Goal: Task Accomplishment & Management: Manage account settings

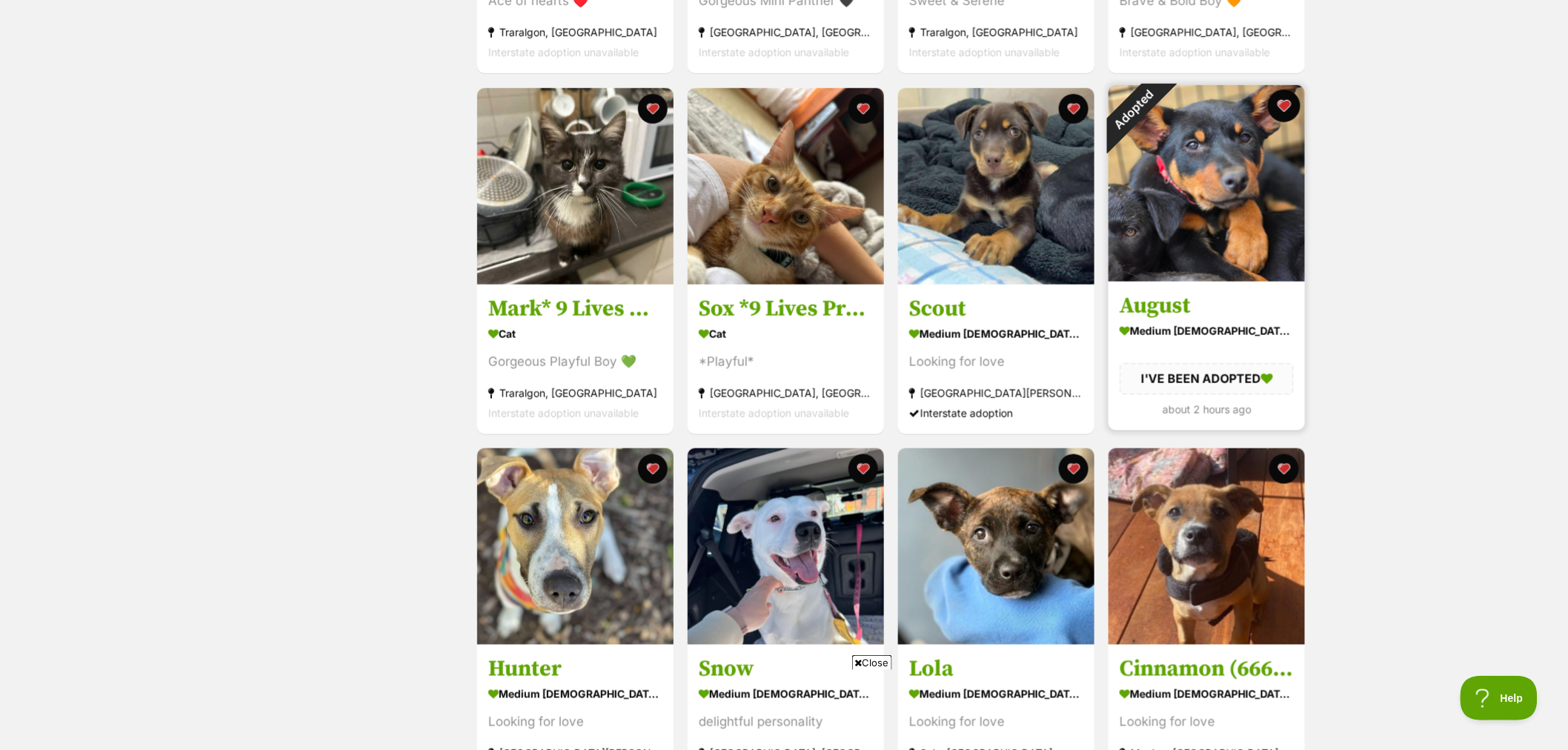
click at [1286, 106] on button "favourite" at bounding box center [1284, 106] width 32 height 32
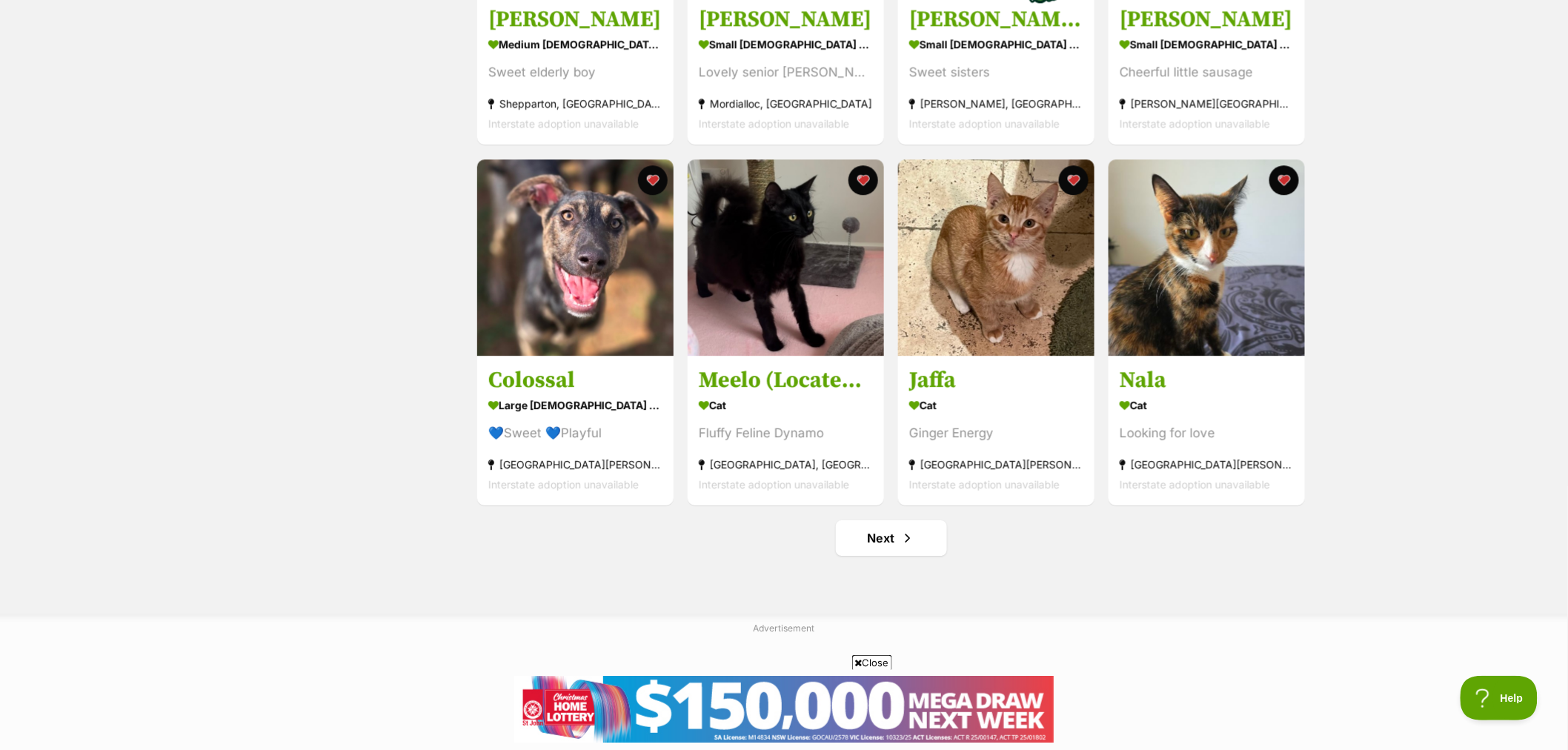
scroll to position [1729, 0]
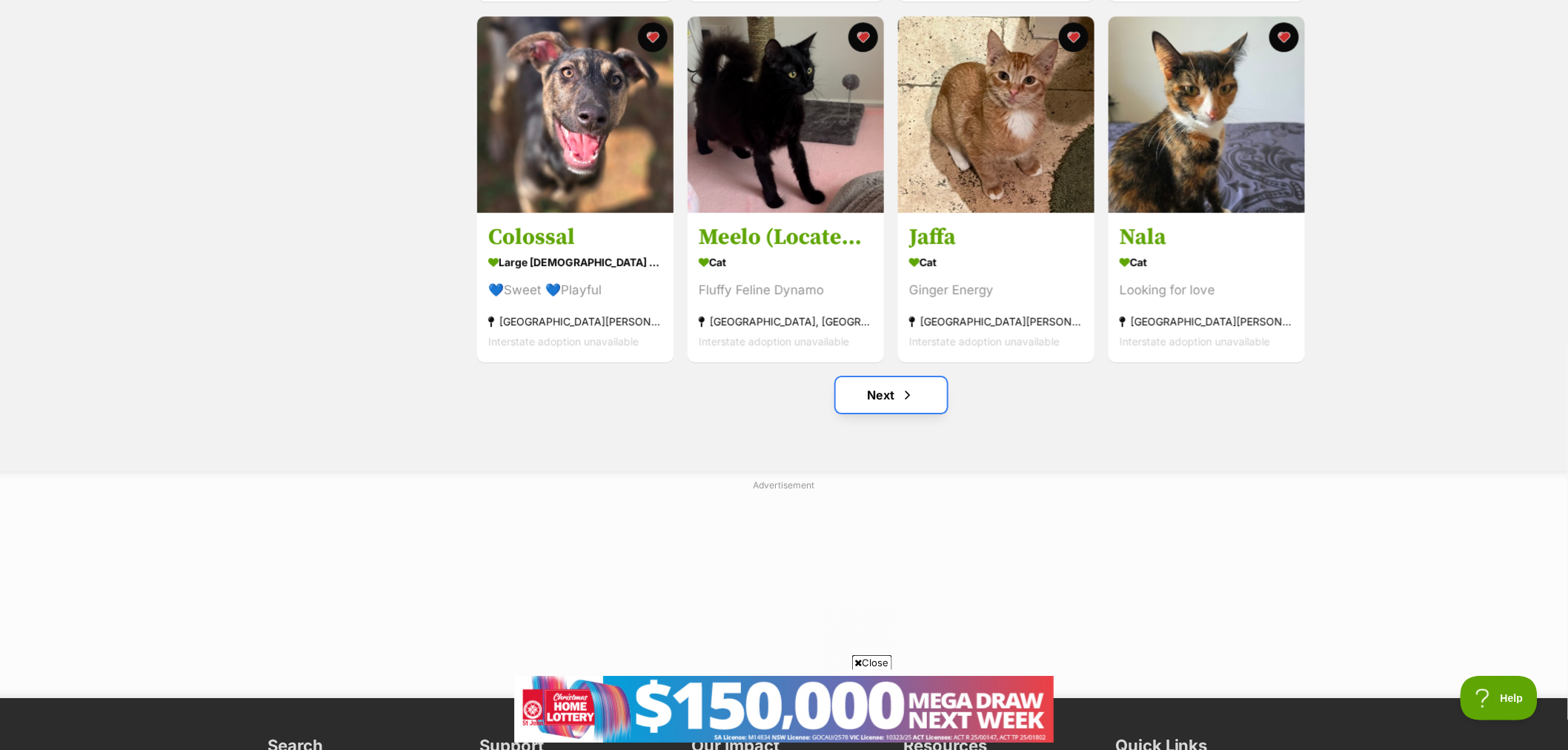
click at [877, 392] on link "Next" at bounding box center [891, 395] width 111 height 35
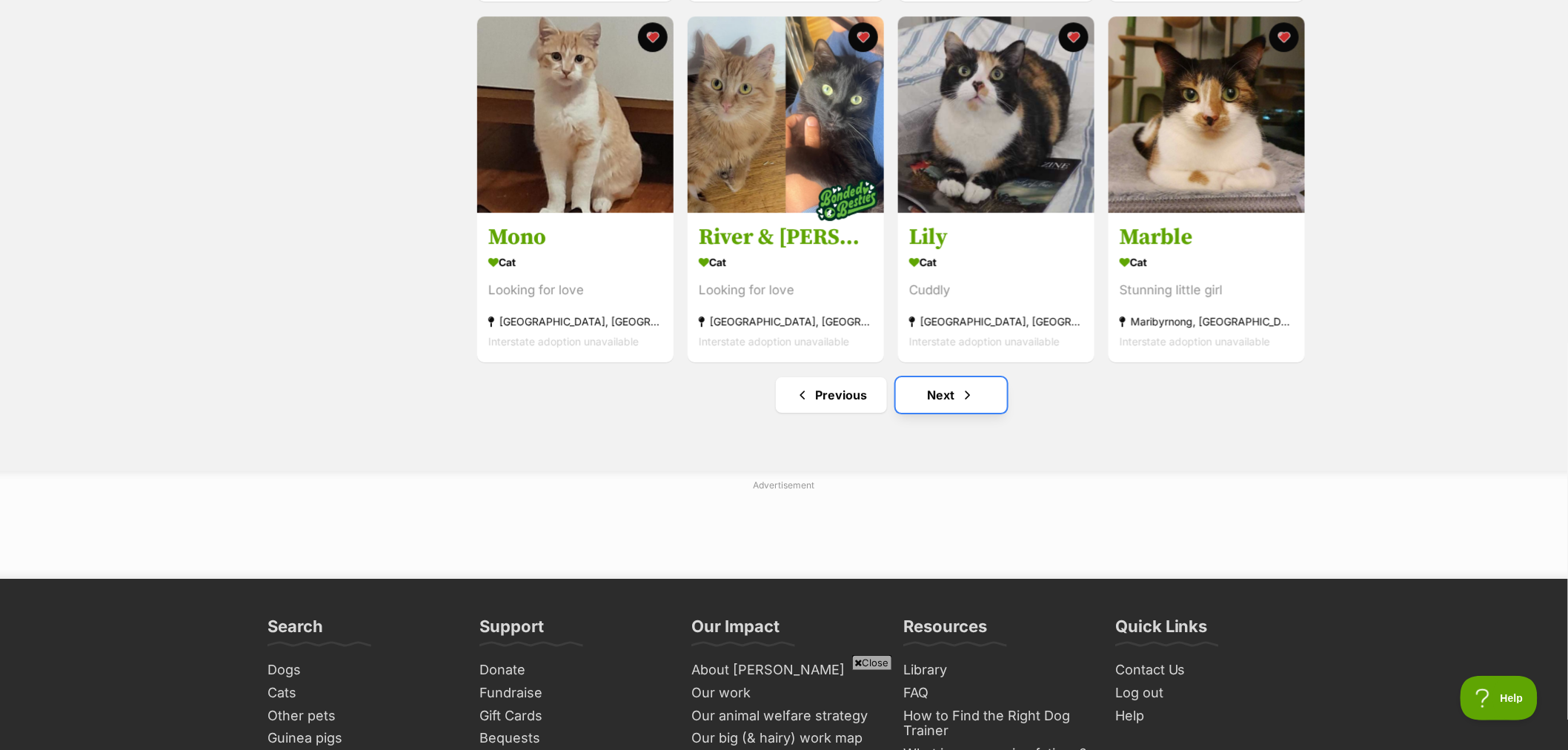
click at [978, 400] on link "Next" at bounding box center [951, 395] width 111 height 35
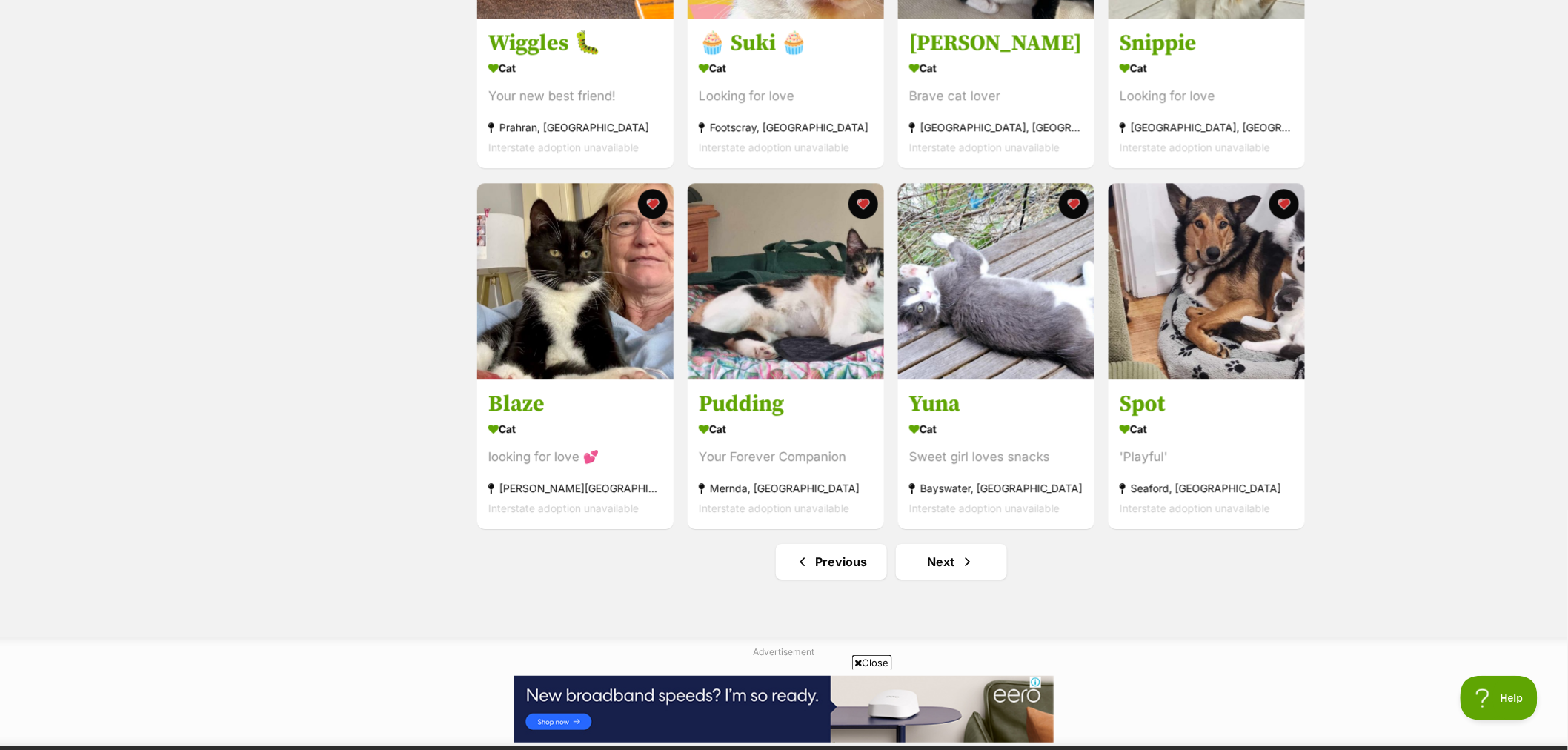
scroll to position [1564, 0]
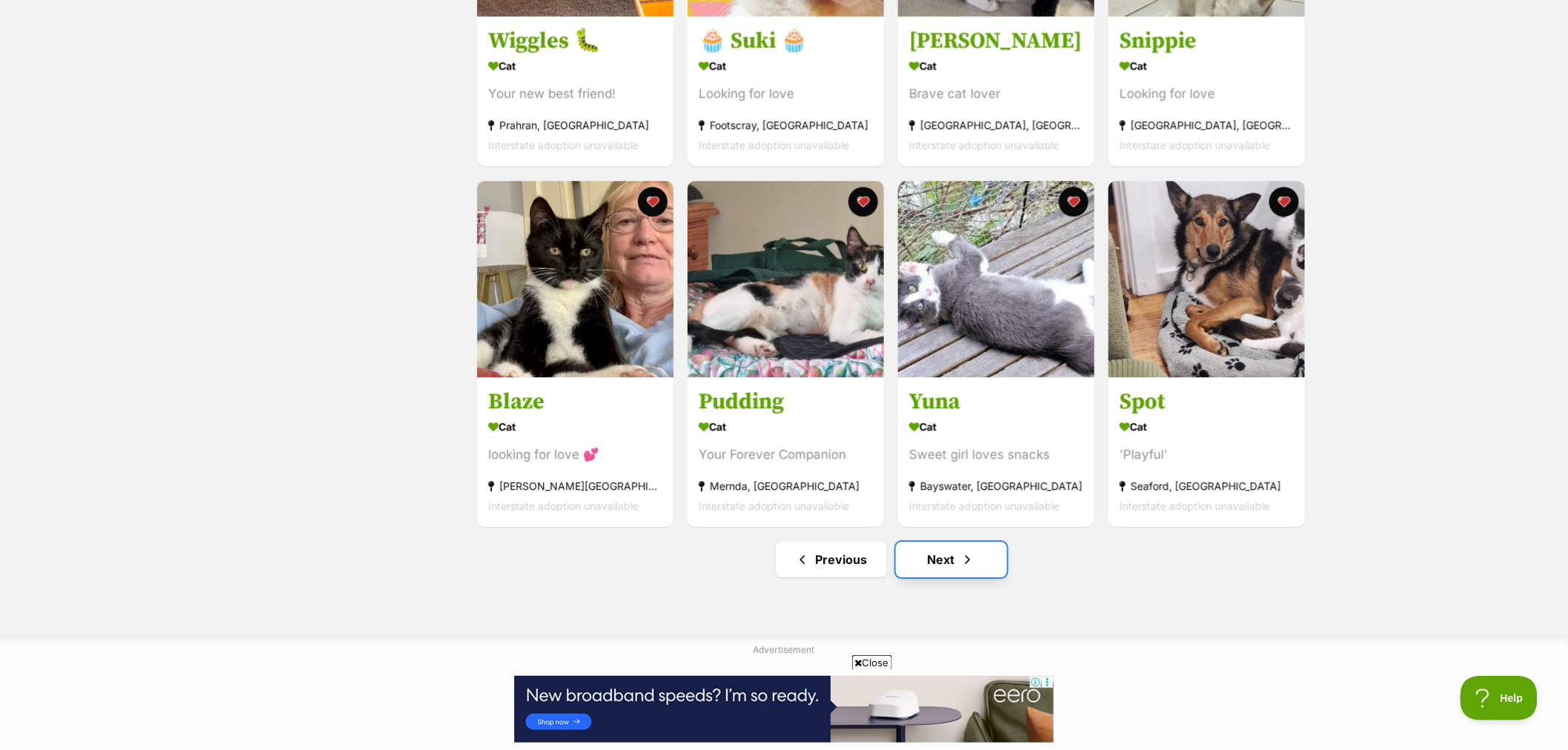
drag, startPoint x: 939, startPoint y: 577, endPoint x: 1200, endPoint y: 564, distance: 261.3
click at [939, 577] on link "Next" at bounding box center [951, 560] width 111 height 35
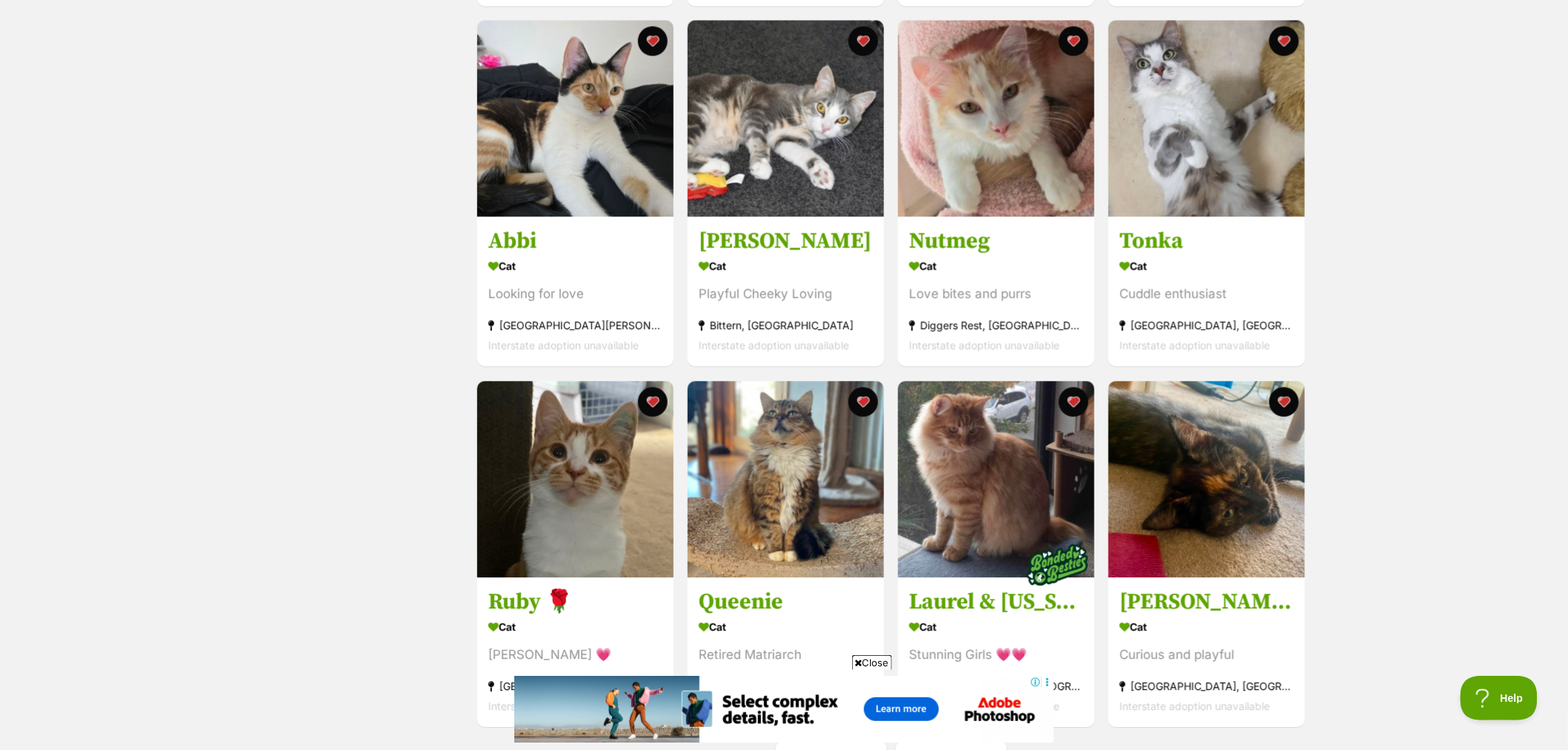
scroll to position [1646, 0]
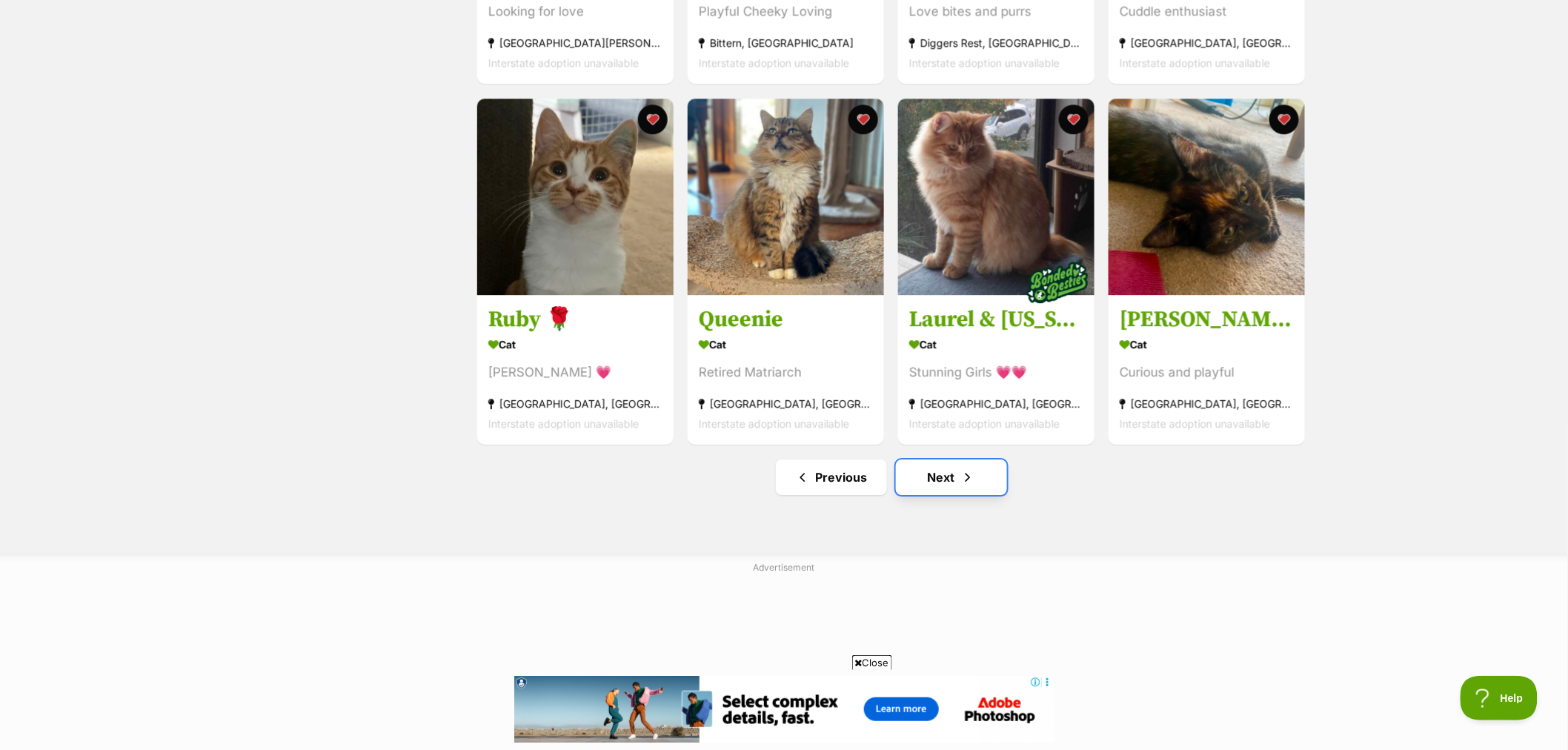
click at [974, 486] on span "Next page" at bounding box center [967, 477] width 15 height 18
